Goal: Task Accomplishment & Management: Use online tool/utility

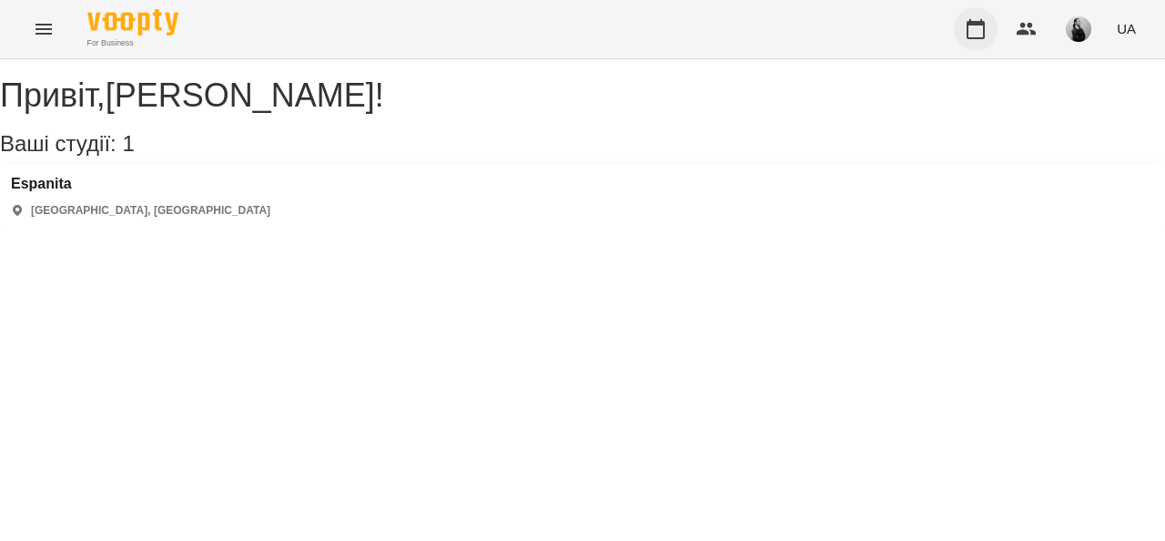
click at [975, 33] on icon "button" at bounding box center [976, 29] width 22 height 22
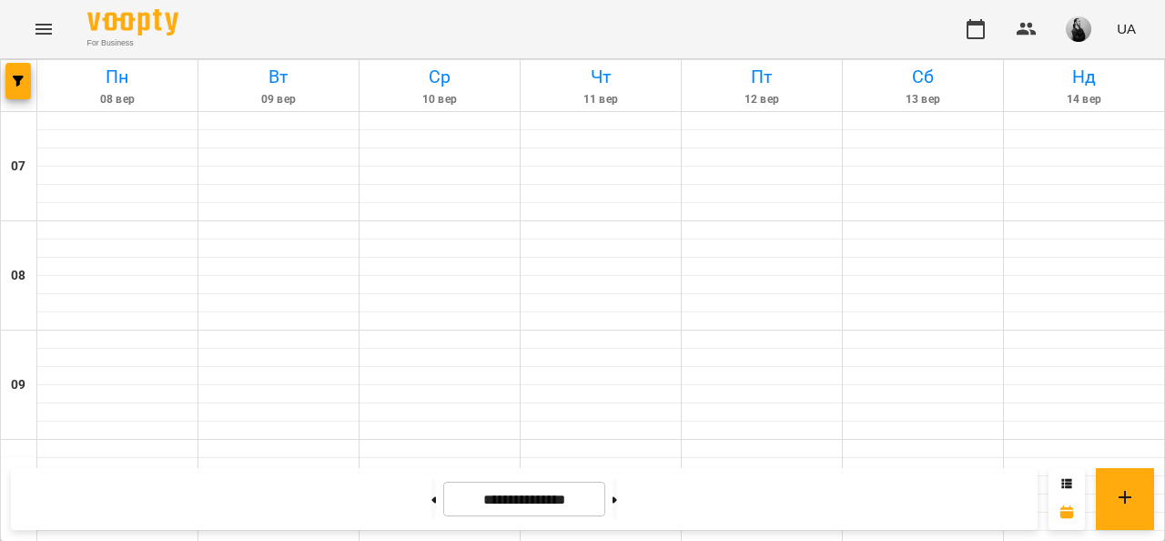
scroll to position [455, 0]
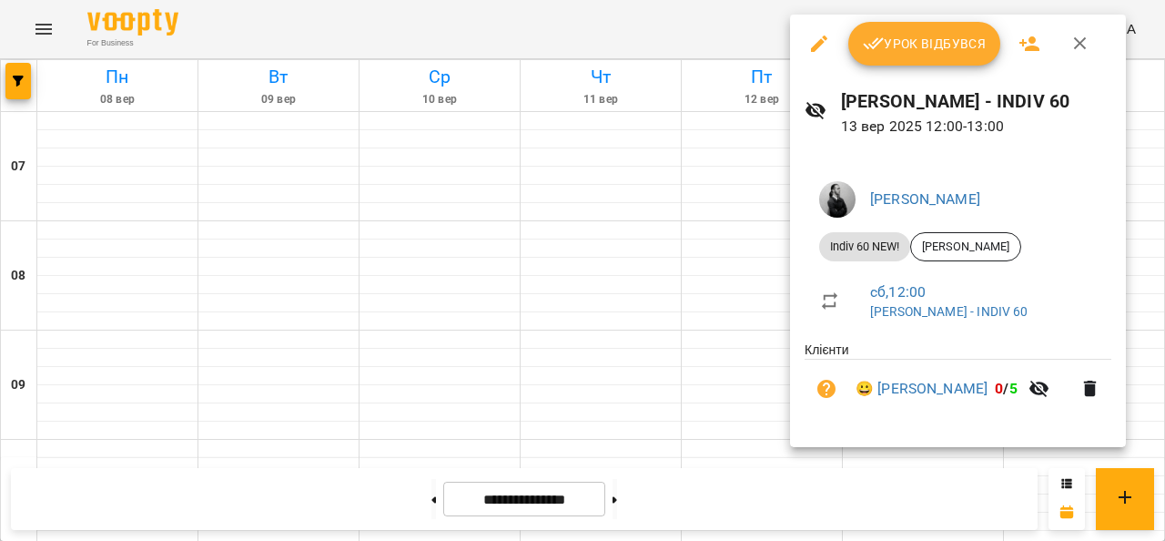
click at [910, 42] on span "Урок відбувся" at bounding box center [925, 44] width 124 height 22
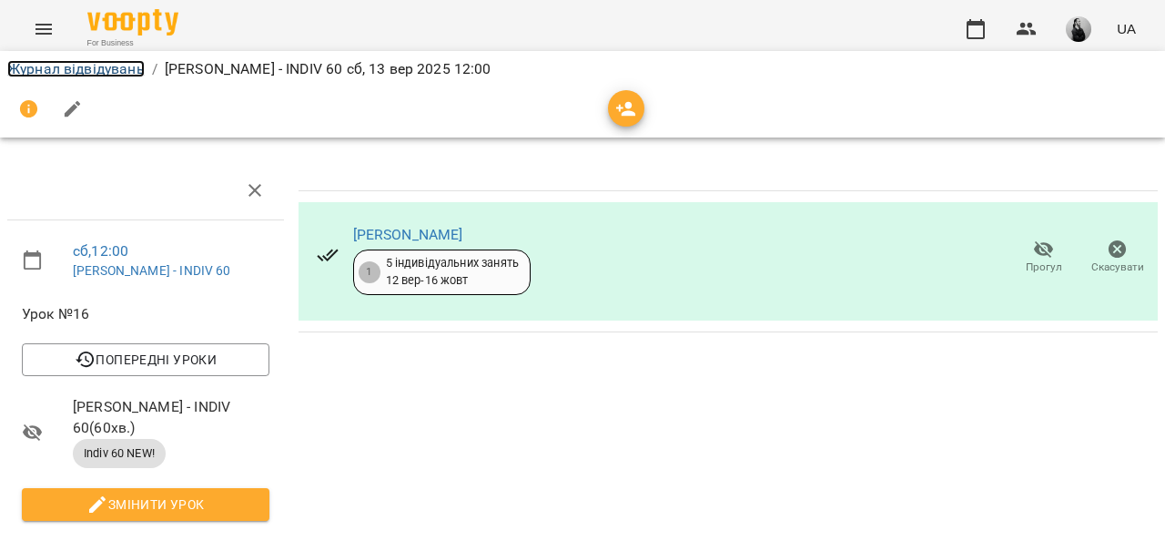
click at [127, 63] on link "Журнал відвідувань" at bounding box center [75, 68] width 137 height 17
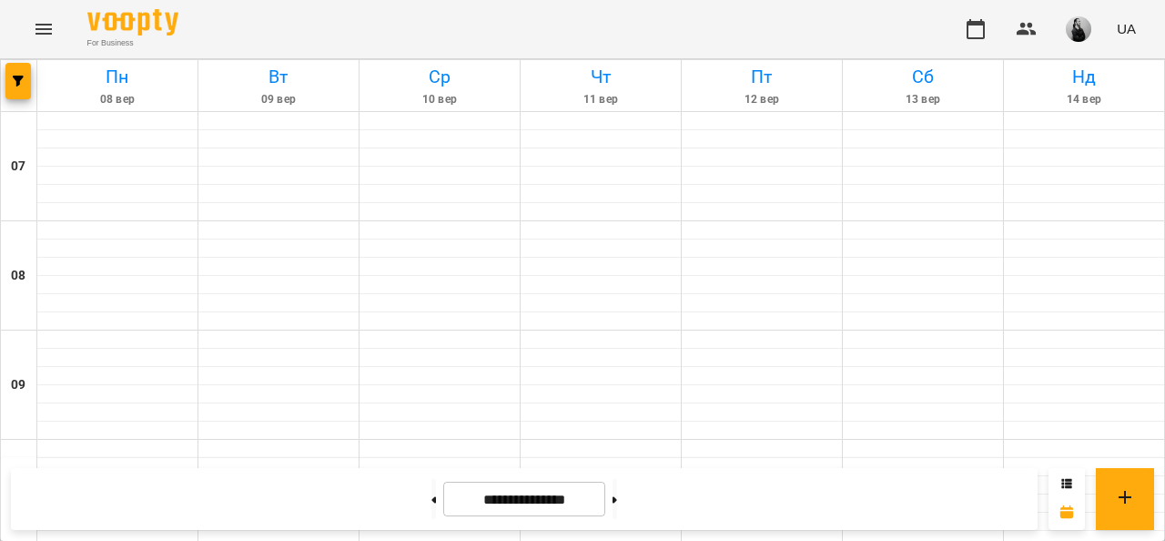
scroll to position [1275, 0]
